Goal: Communication & Community: Answer question/provide support

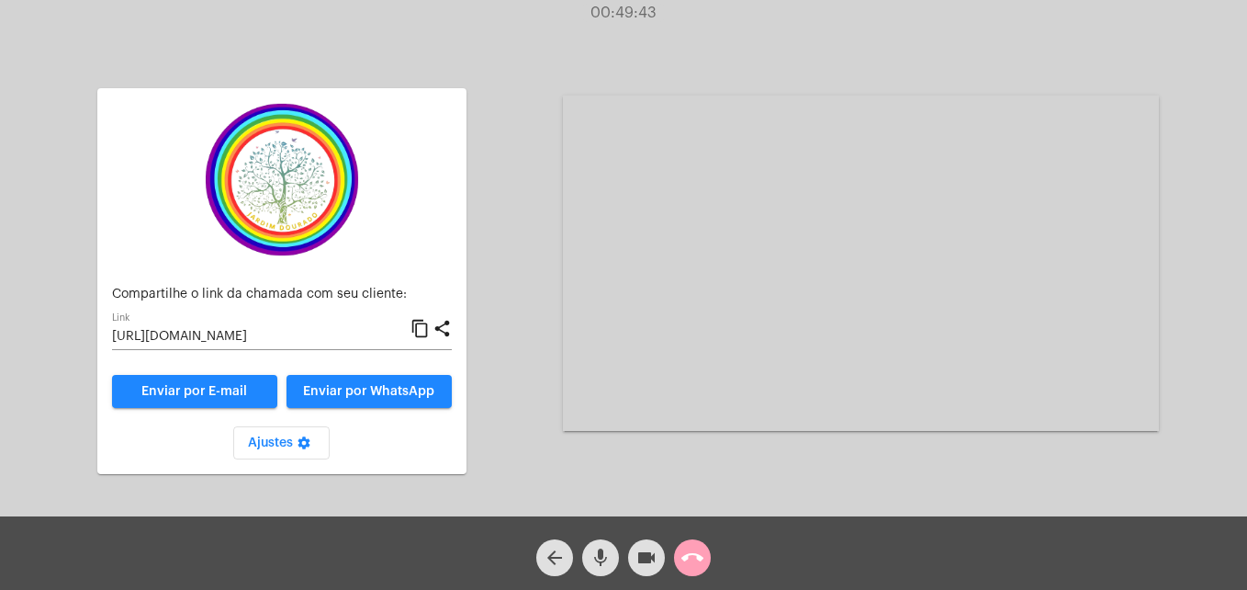
click at [700, 554] on mat-icon "call_end" at bounding box center [692, 557] width 22 height 22
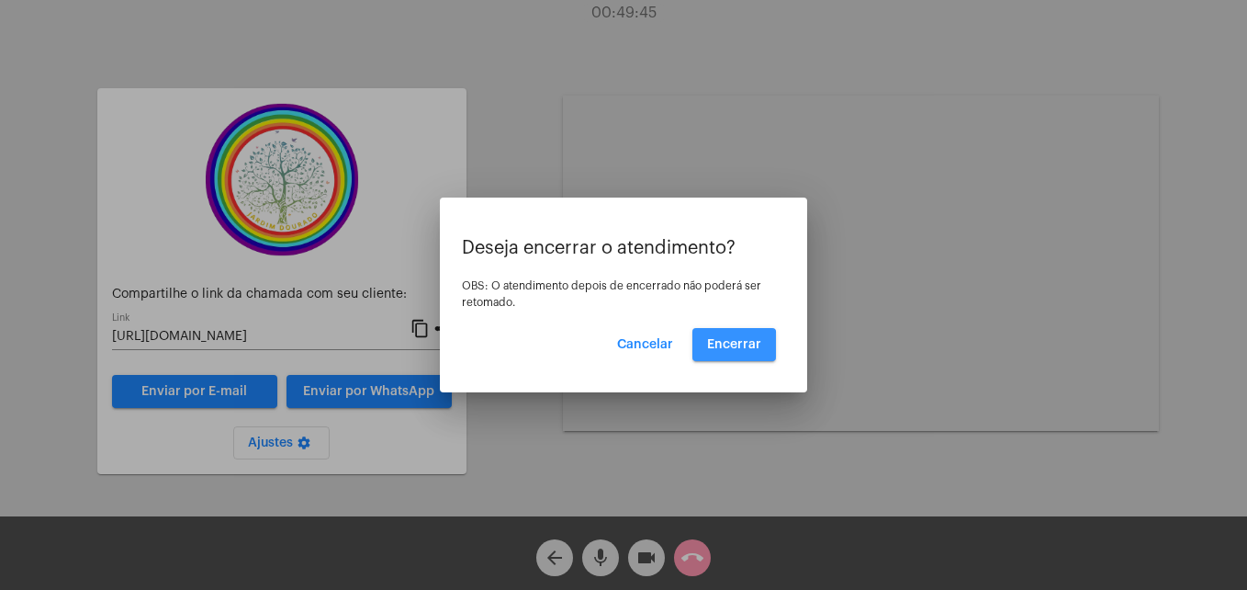
click at [725, 347] on span "Encerrar" at bounding box center [734, 344] width 54 height 13
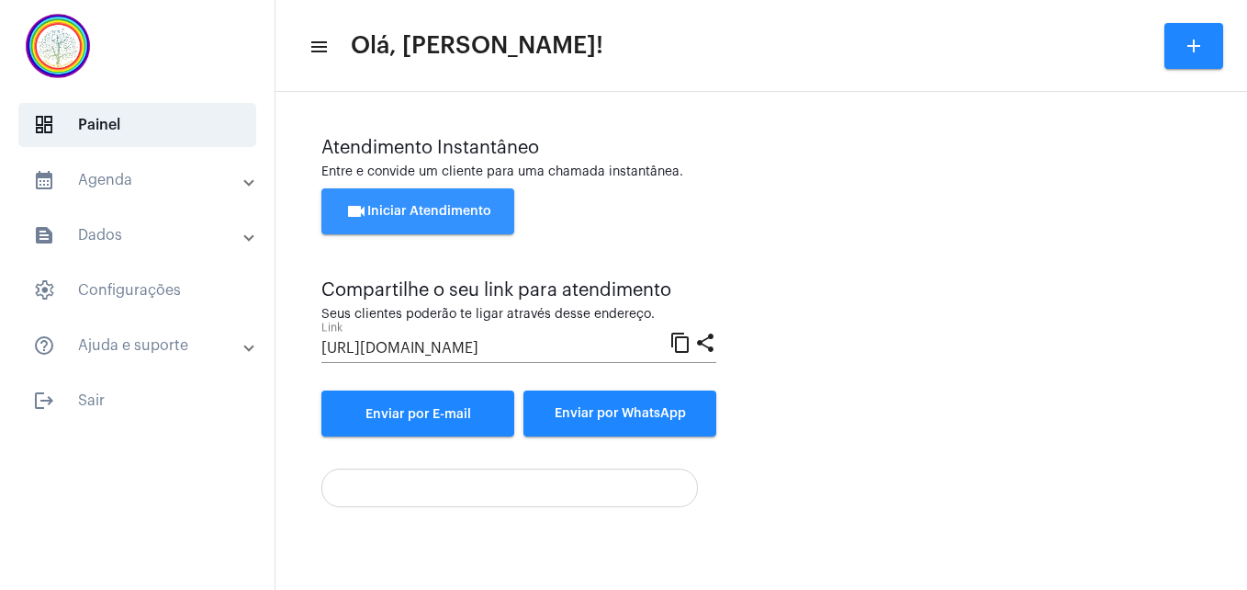
click at [453, 199] on button "videocam Iniciar Atendimento" at bounding box center [417, 211] width 193 height 46
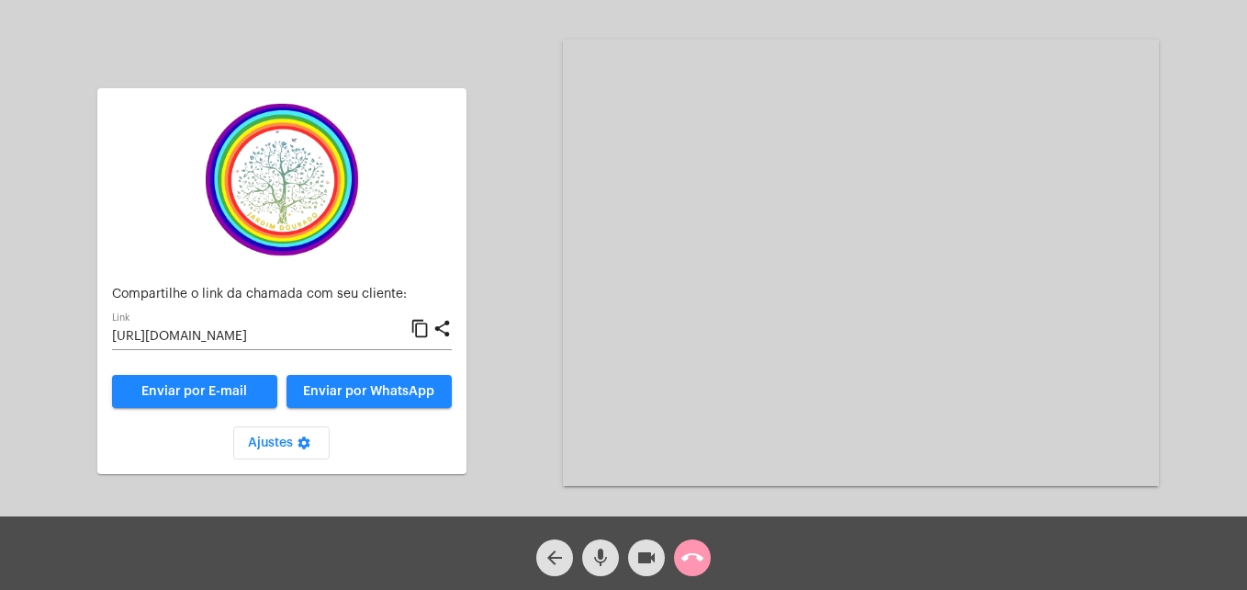
click at [427, 334] on mat-icon "content_copy" at bounding box center [419, 329] width 19 height 22
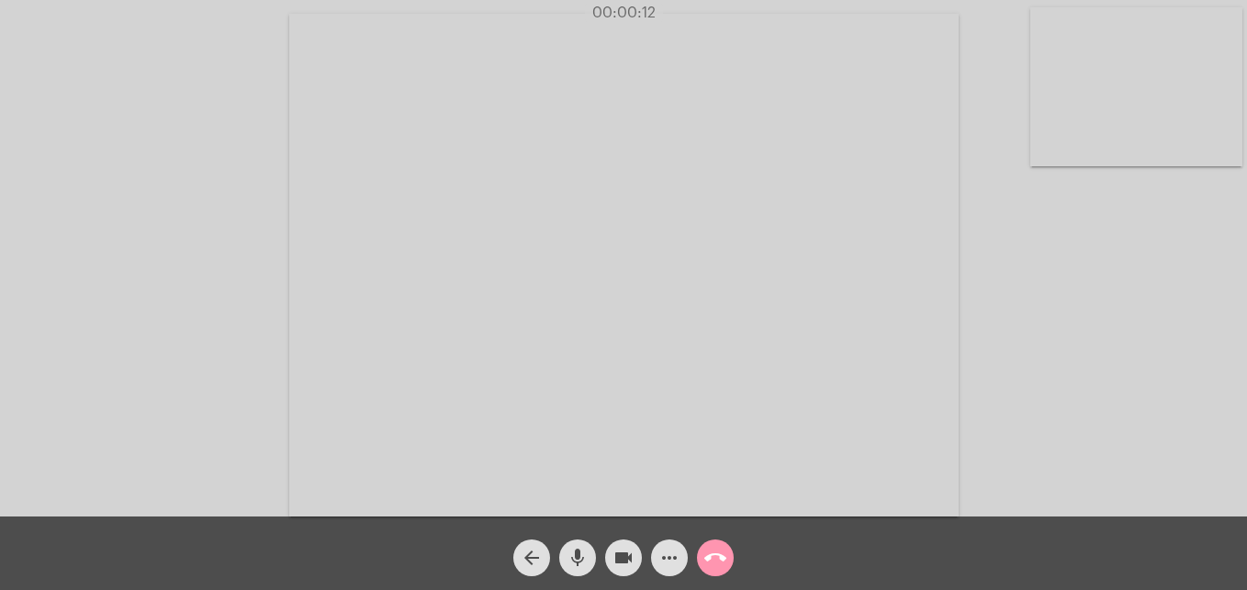
click at [1053, 136] on video at bounding box center [1136, 86] width 212 height 159
click at [497, 480] on video at bounding box center [789, 263] width 669 height 502
